Goal: Transaction & Acquisition: Purchase product/service

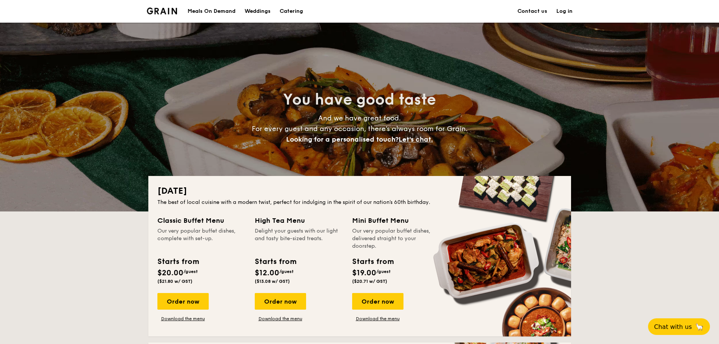
click at [438, 313] on div "Order now Download the menu" at bounding box center [396, 307] width 88 height 29
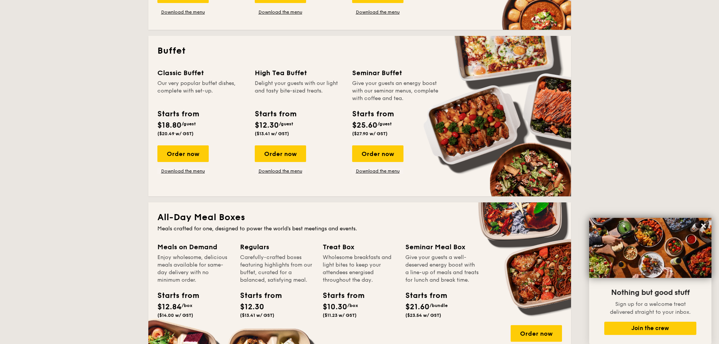
scroll to position [118, 0]
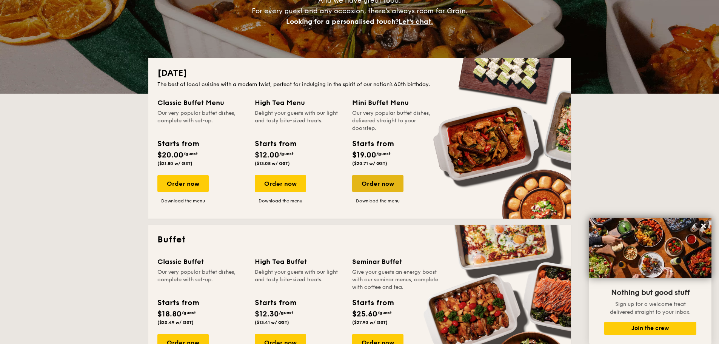
click at [384, 188] on div "Order now" at bounding box center [377, 183] width 51 height 17
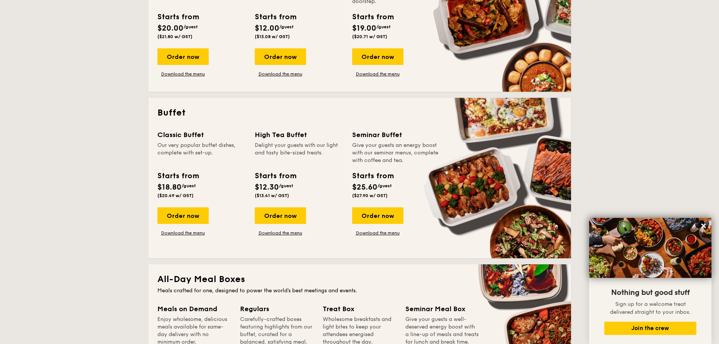
scroll to position [244, 0]
click at [196, 216] on div "Order now" at bounding box center [182, 215] width 51 height 17
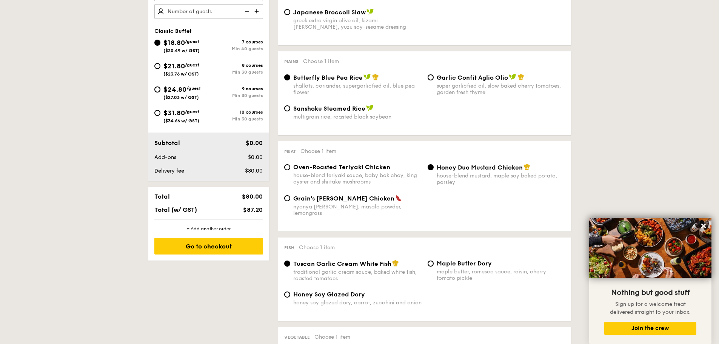
scroll to position [75, 0]
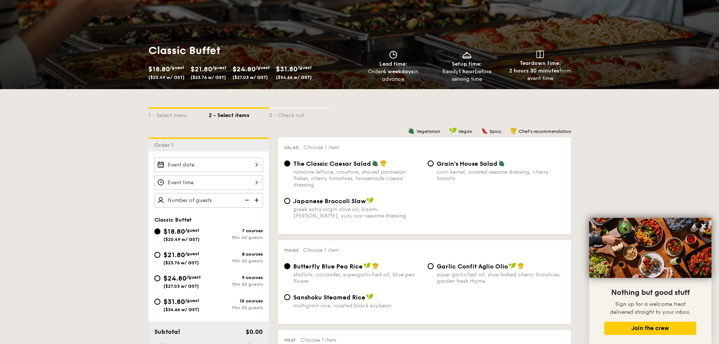
click at [210, 72] on span "$21.80" at bounding box center [201, 69] width 22 height 8
click at [205, 76] on span "($23.76 w/ GST)" at bounding box center [207, 77] width 35 height 5
click at [263, 76] on span "($27.03 w/ GST)" at bounding box center [249, 77] width 35 height 5
click at [229, 66] on div "$21.80 /guest ($23.76 w/ GST)" at bounding box center [208, 71] width 42 height 17
click at [200, 66] on span "$21.80" at bounding box center [201, 69] width 22 height 8
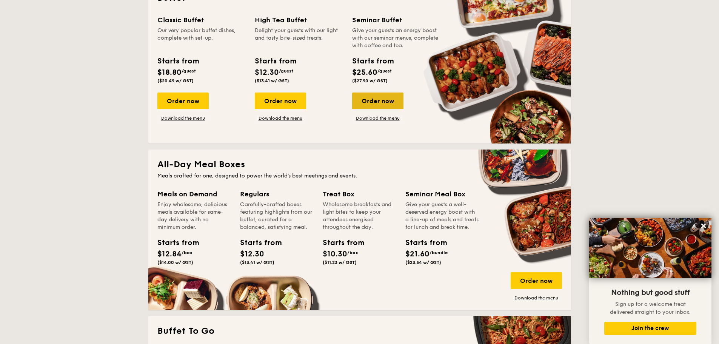
scroll to position [321, 0]
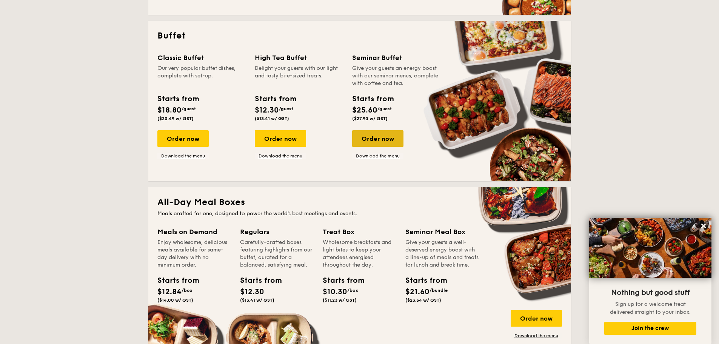
click at [392, 140] on div "Order now" at bounding box center [377, 138] width 51 height 17
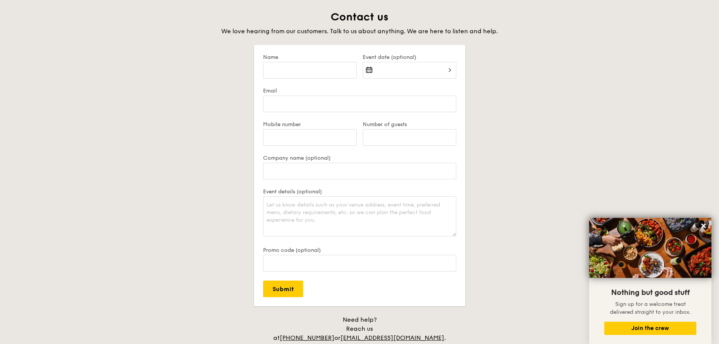
scroll to position [1304, 0]
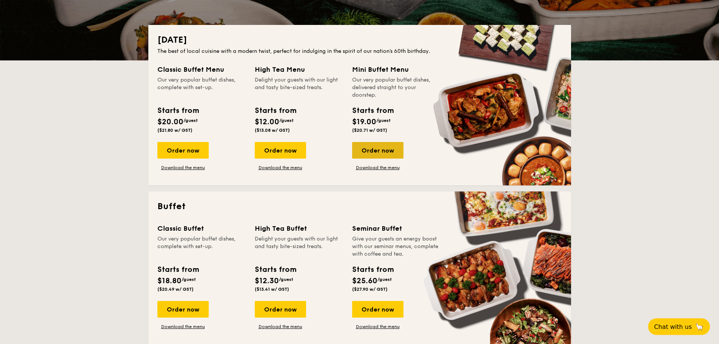
click at [386, 149] on div "Order now" at bounding box center [377, 150] width 51 height 17
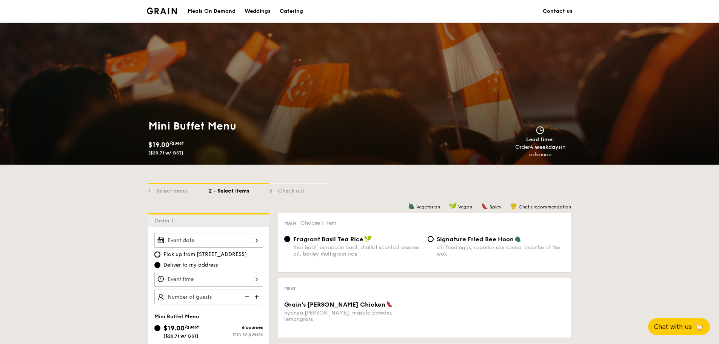
scroll to position [151, 0]
